Goal: Task Accomplishment & Management: Complete application form

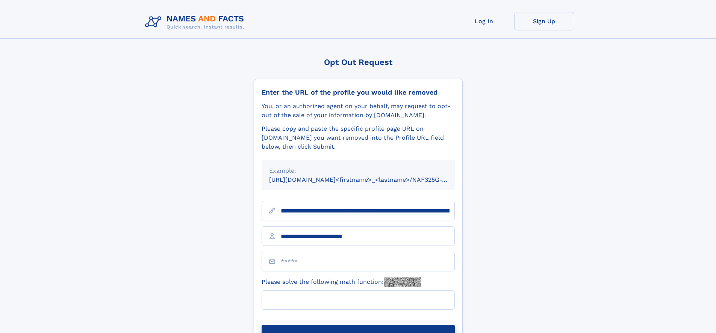
type input "**********"
type input "**"
click at [358, 325] on button "Submit Opt Out Request" at bounding box center [358, 337] width 193 height 24
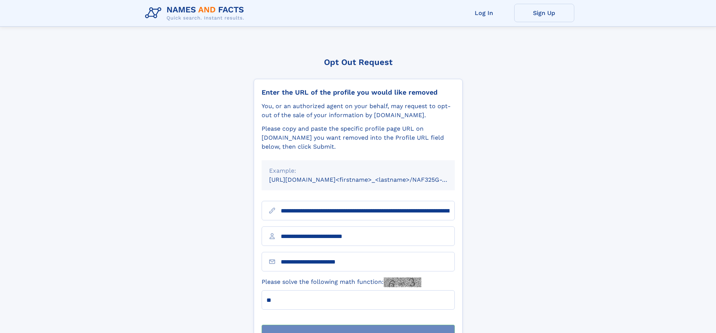
scroll to position [24, 0]
